Goal: Information Seeking & Learning: Learn about a topic

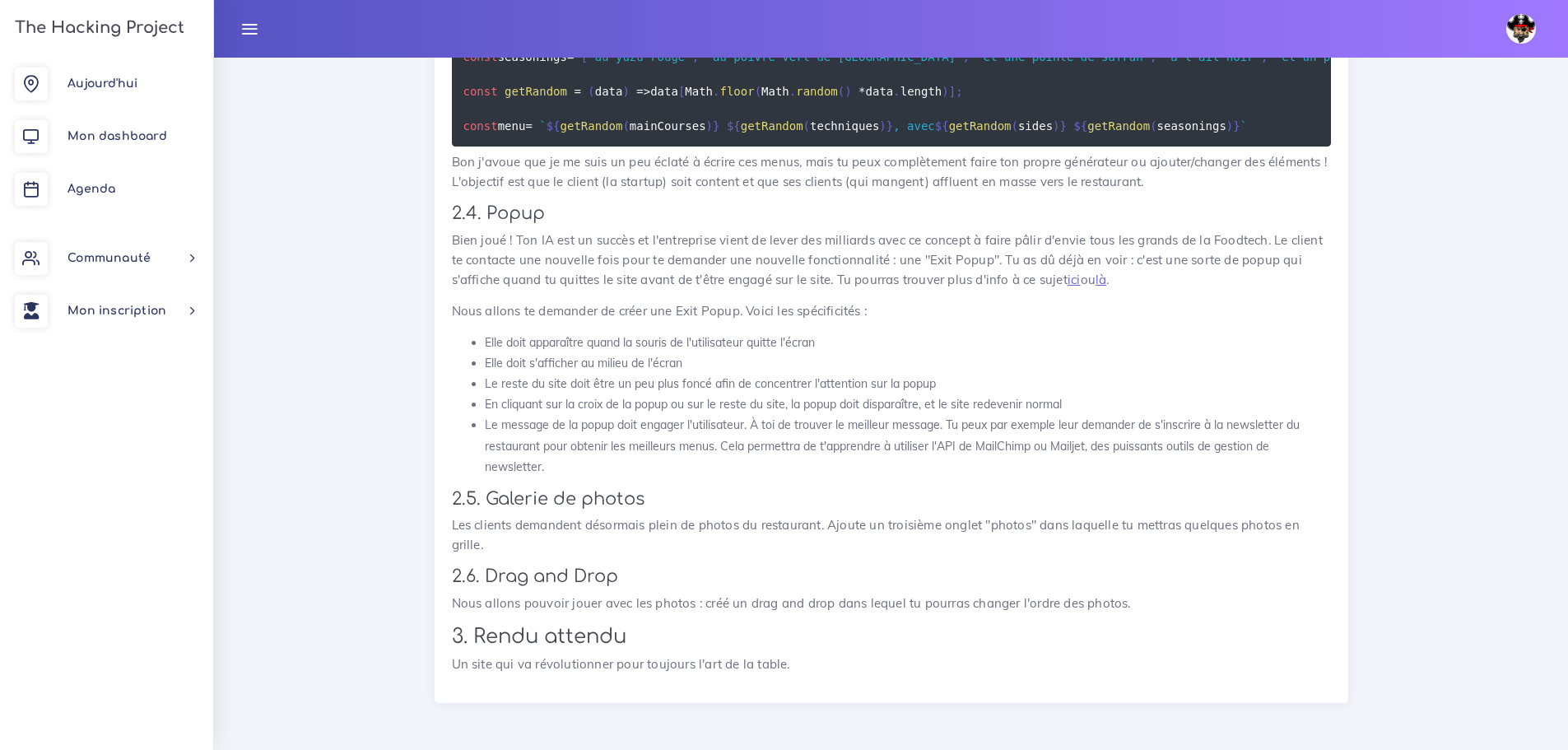
scroll to position [8169, 0]
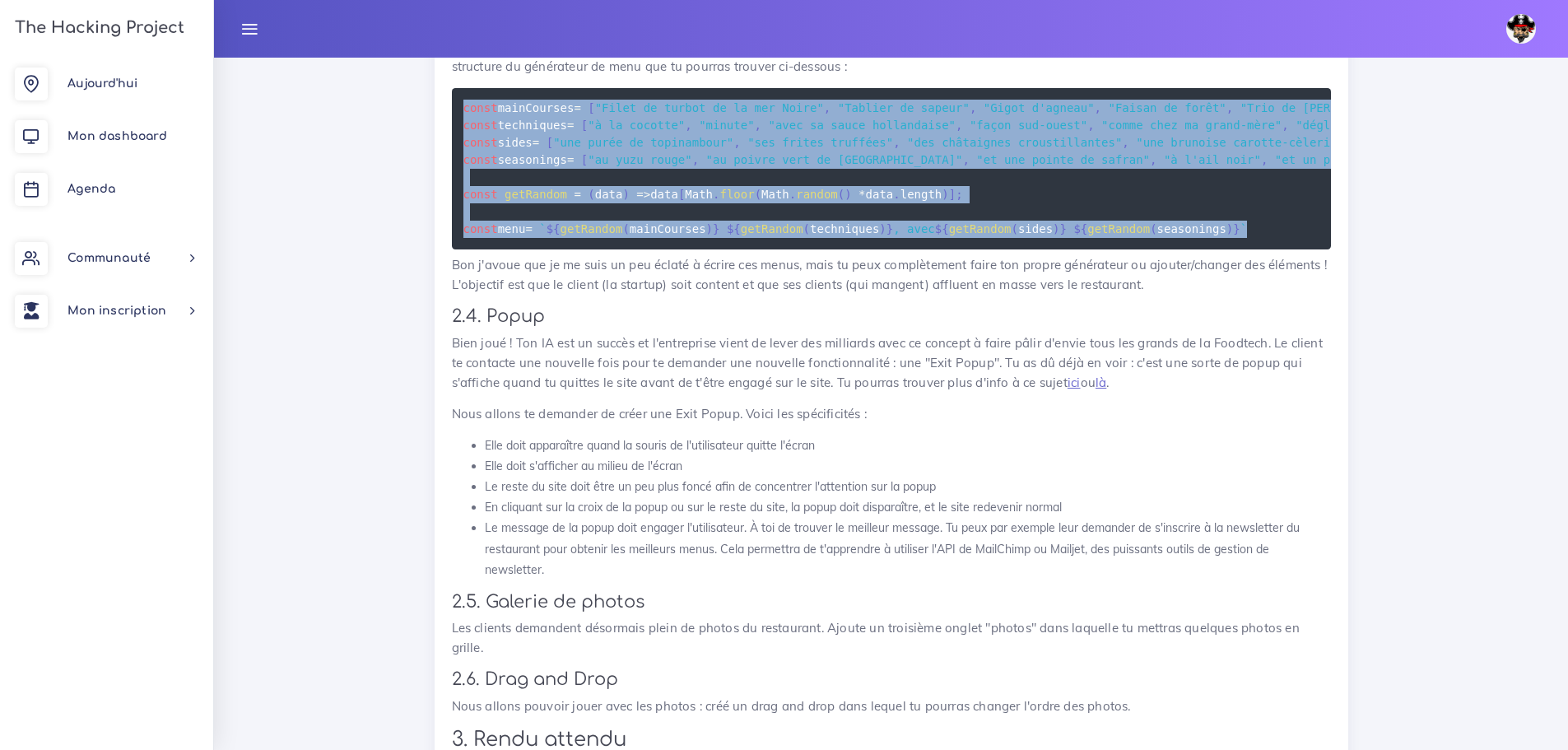
drag, startPoint x: 1211, startPoint y: 525, endPoint x: 451, endPoint y: 397, distance: 770.7
copy code "lorem ipsuMdolors = [ "Ametc ad elitse do ei tem Incid" , "Utlabor et dolore" ,…"
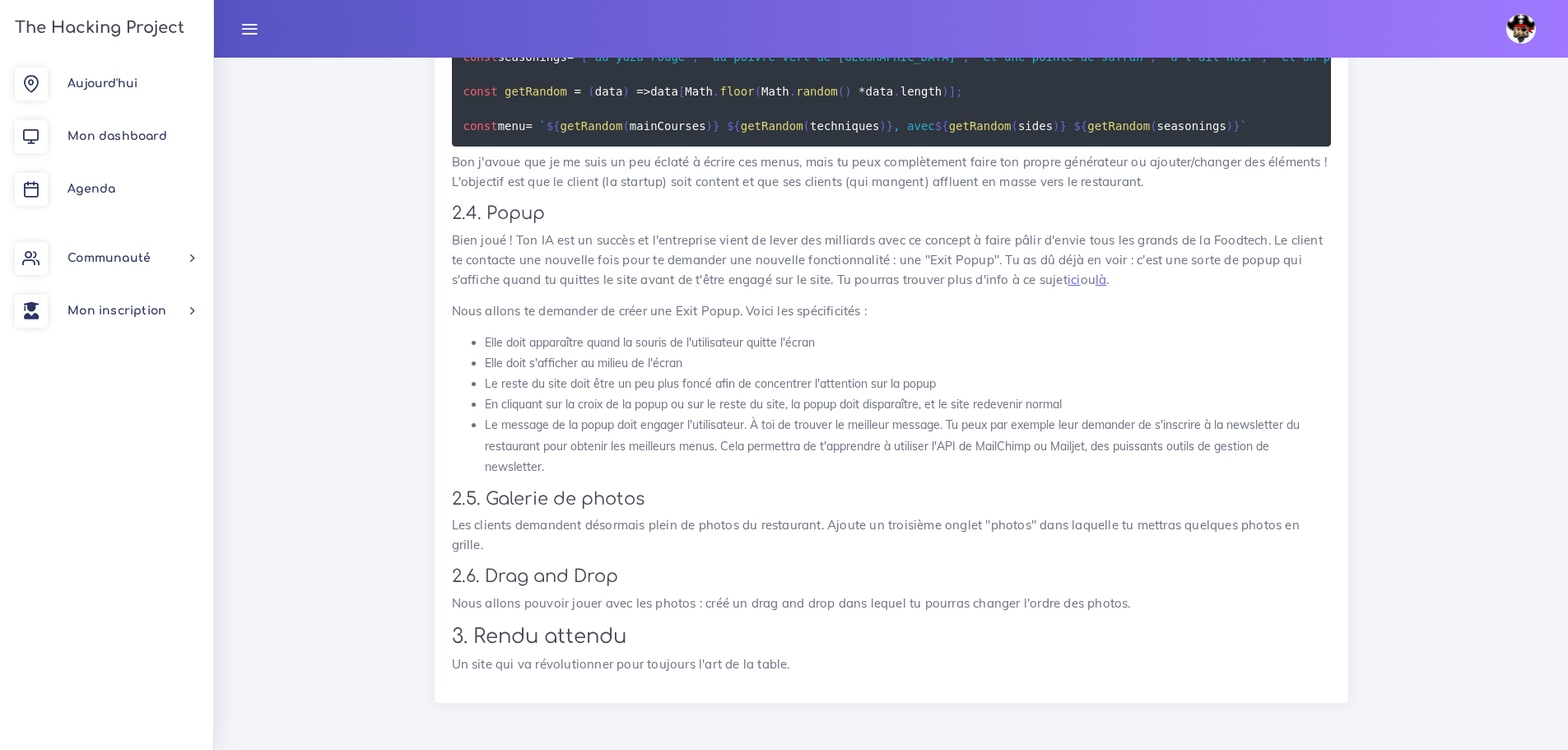
scroll to position [8581, 0]
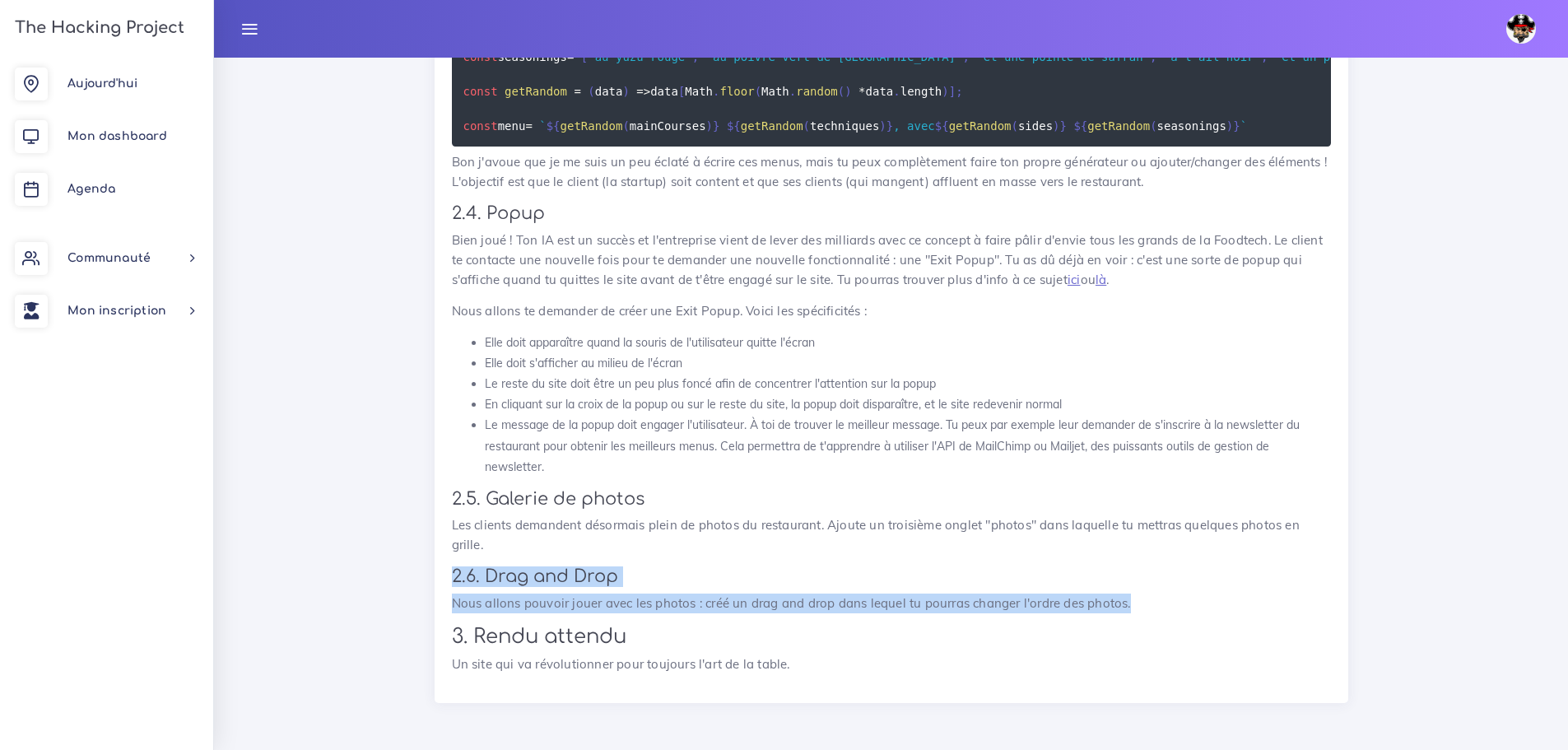
drag, startPoint x: 1202, startPoint y: 610, endPoint x: 418, endPoint y: 570, distance: 785.0
click at [562, 569] on h3 "2.6. Drag and Drop" at bounding box center [891, 577] width 879 height 21
drag, startPoint x: 448, startPoint y: 600, endPoint x: 1132, endPoint y: 596, distance: 684.0
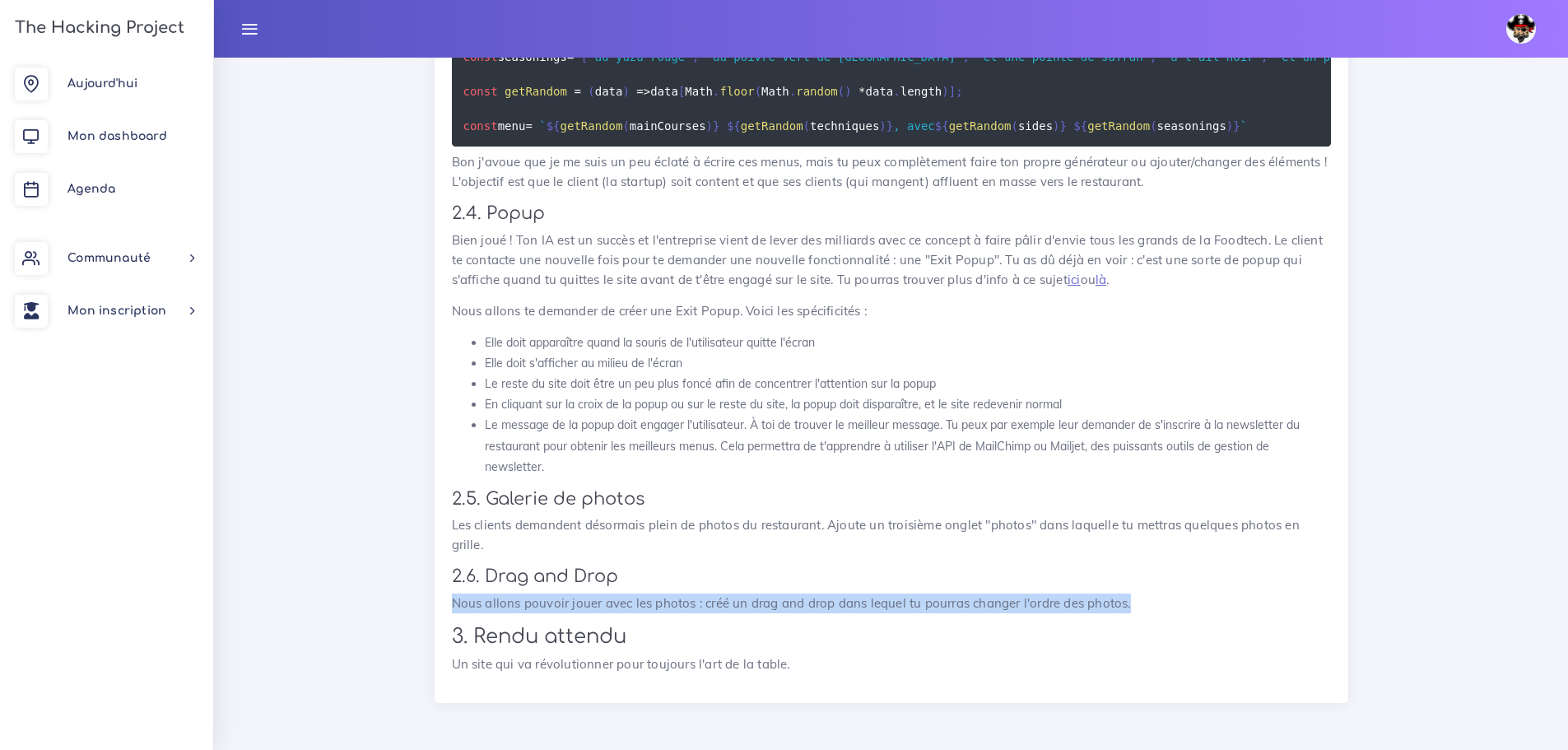
copy p "Nous allons pouvoir jouer avec les photos : créé un drag and drop dans lequel t…"
